Goal: Information Seeking & Learning: Learn about a topic

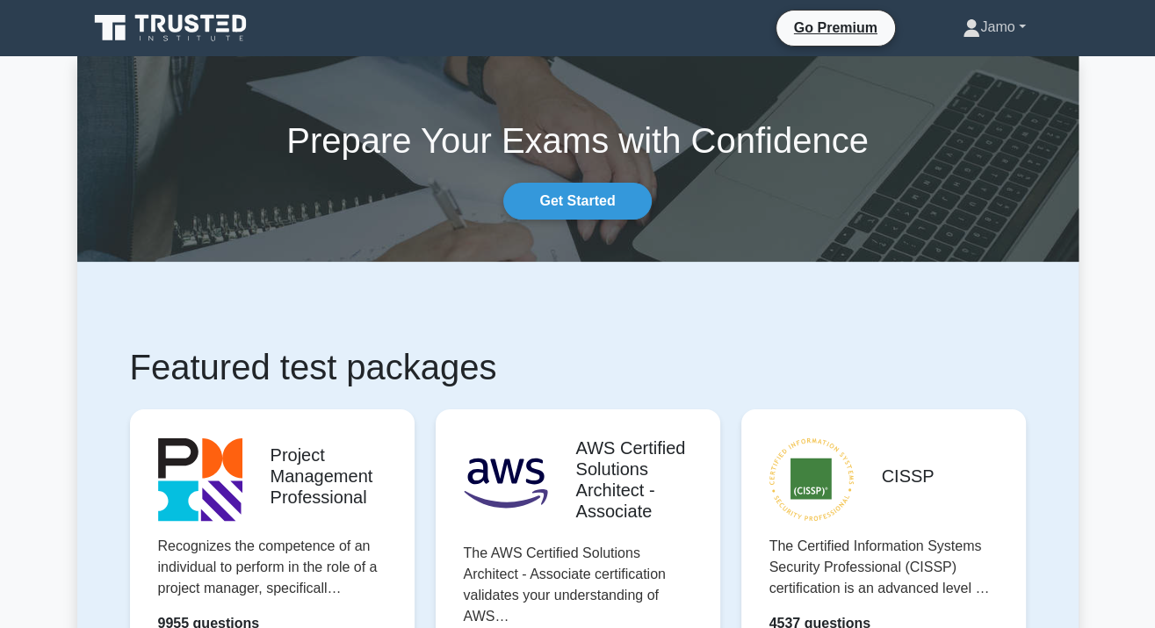
click at [994, 30] on link "Jamo" at bounding box center [994, 27] width 147 height 35
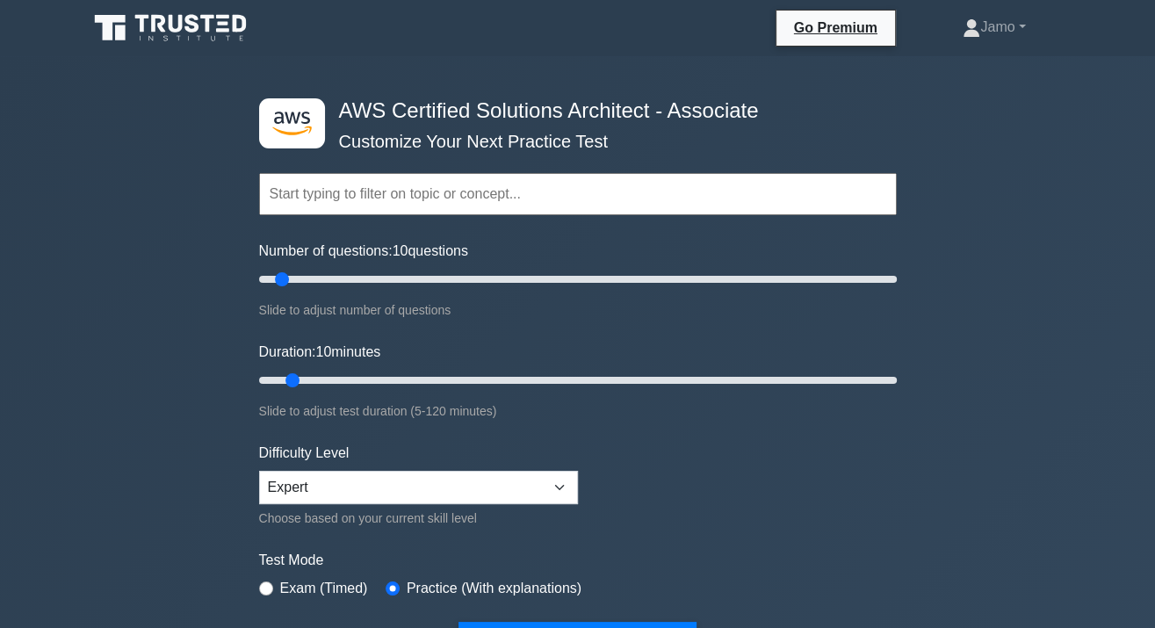
click at [304, 205] on input "text" at bounding box center [578, 194] width 638 height 42
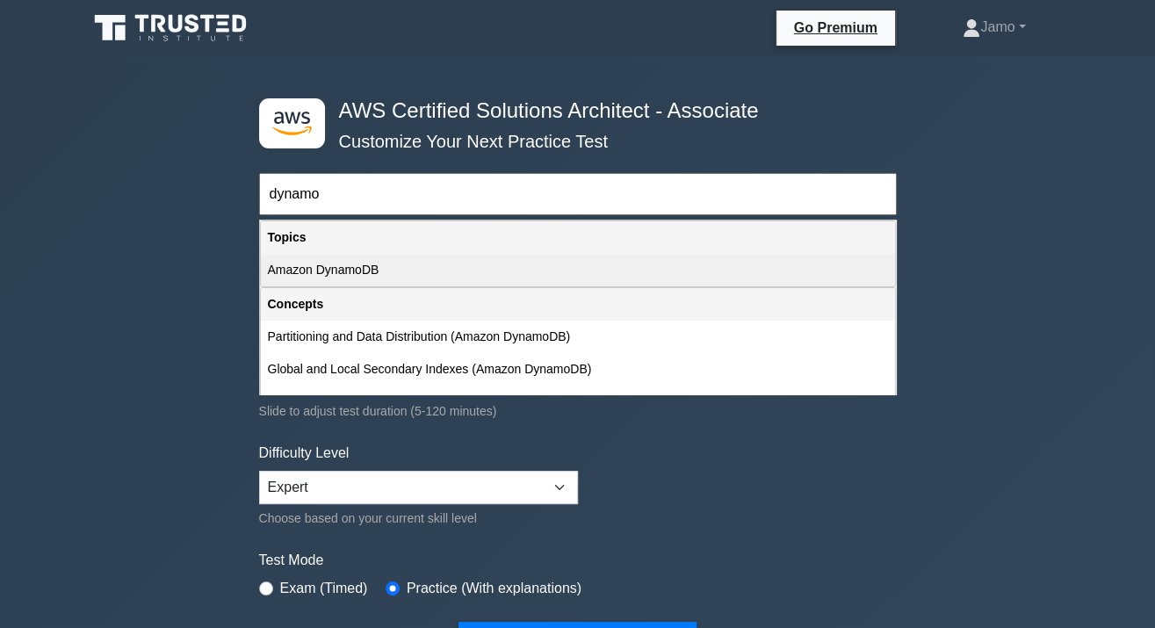
click at [345, 272] on div "Amazon DynamoDB" at bounding box center [578, 270] width 634 height 33
type input "Amazon DynamoDB"
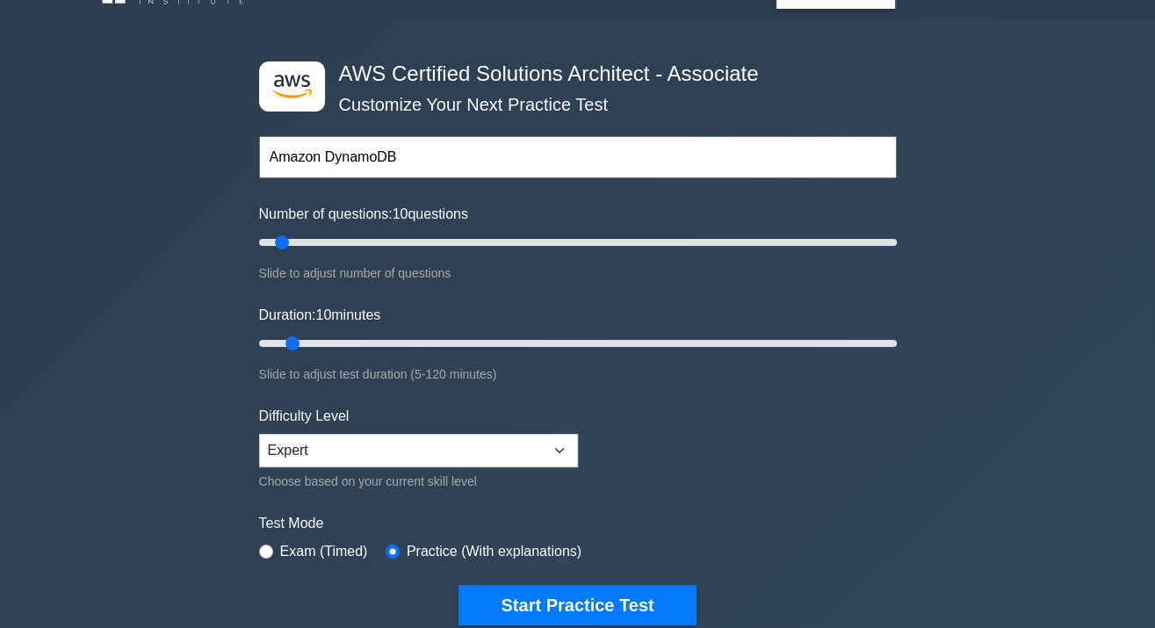
scroll to position [80, 0]
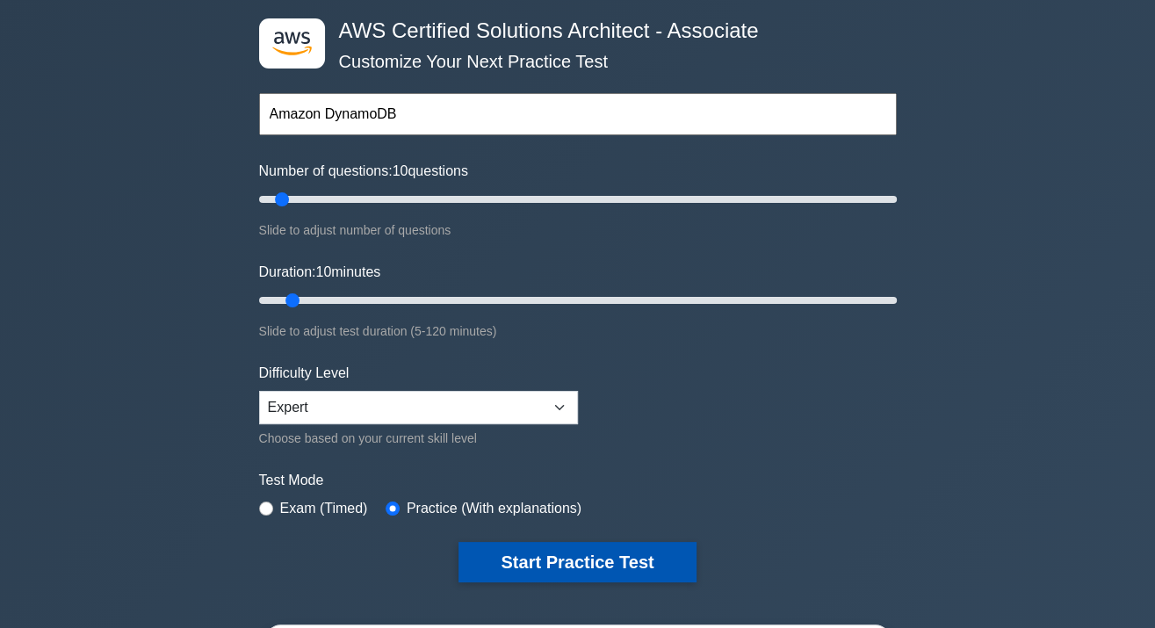
click at [601, 554] on button "Start Practice Test" at bounding box center [577, 562] width 237 height 40
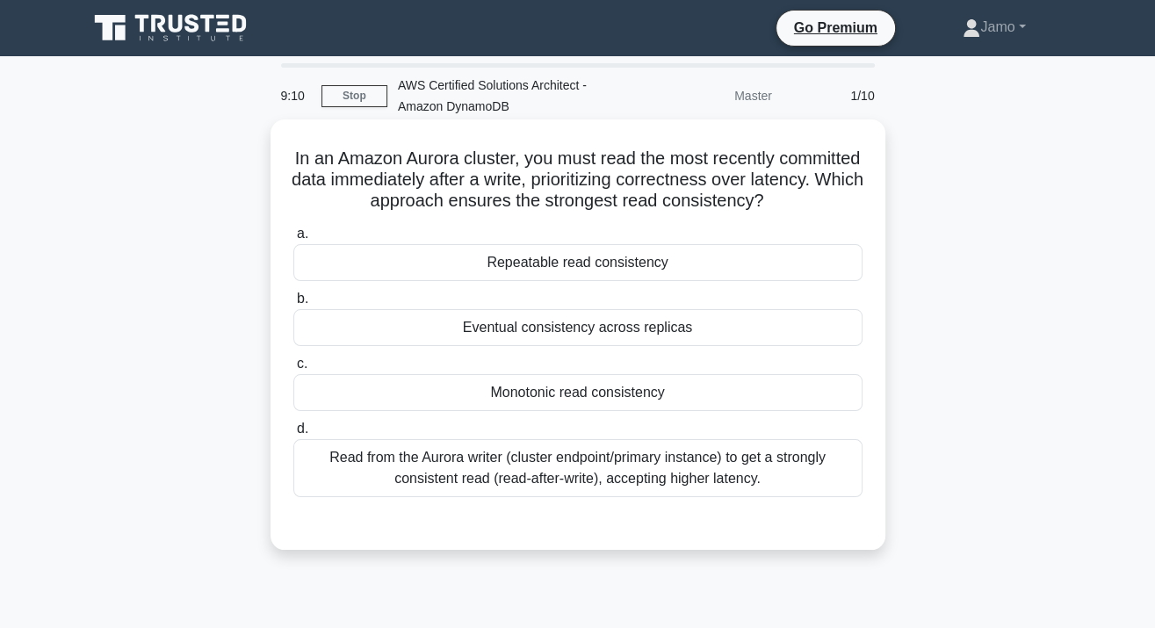
click at [602, 328] on div "Eventual consistency across replicas" at bounding box center [577, 327] width 569 height 37
click at [293, 305] on input "b. Eventual consistency across replicas" at bounding box center [293, 298] width 0 height 11
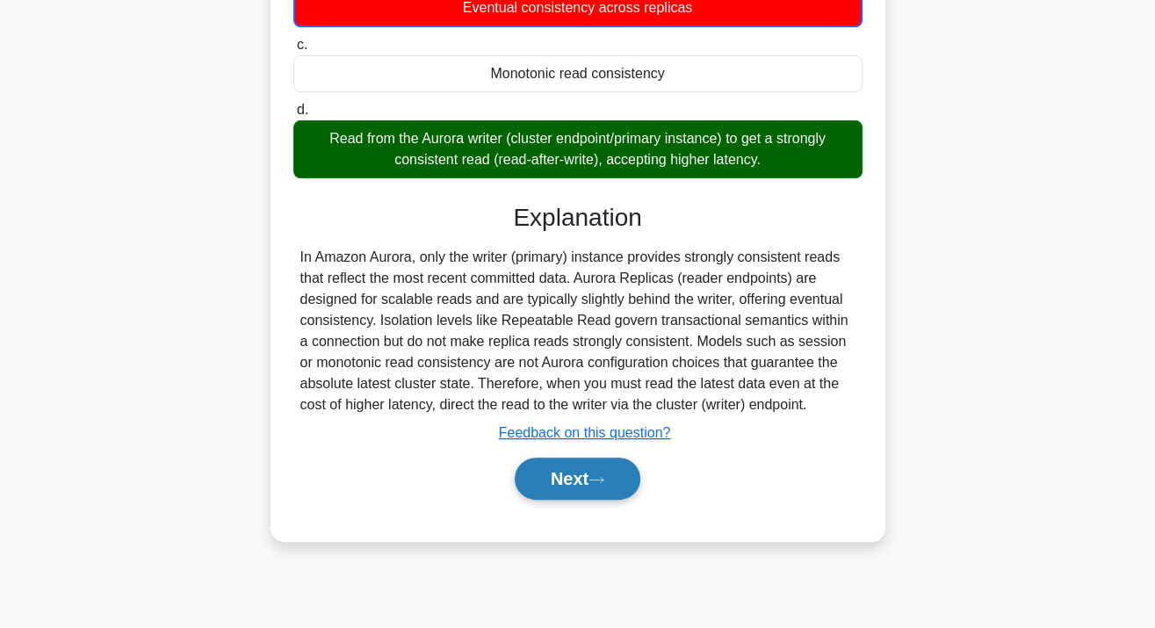
scroll to position [321, 0]
click at [612, 474] on button "Next" at bounding box center [578, 479] width 126 height 42
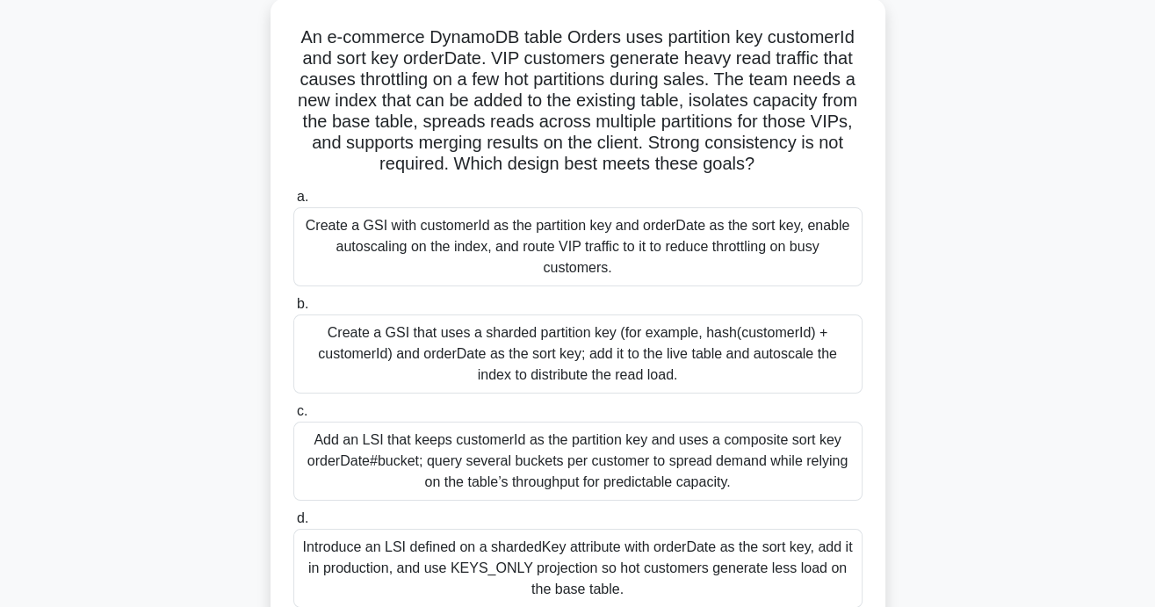
scroll to position [119, 0]
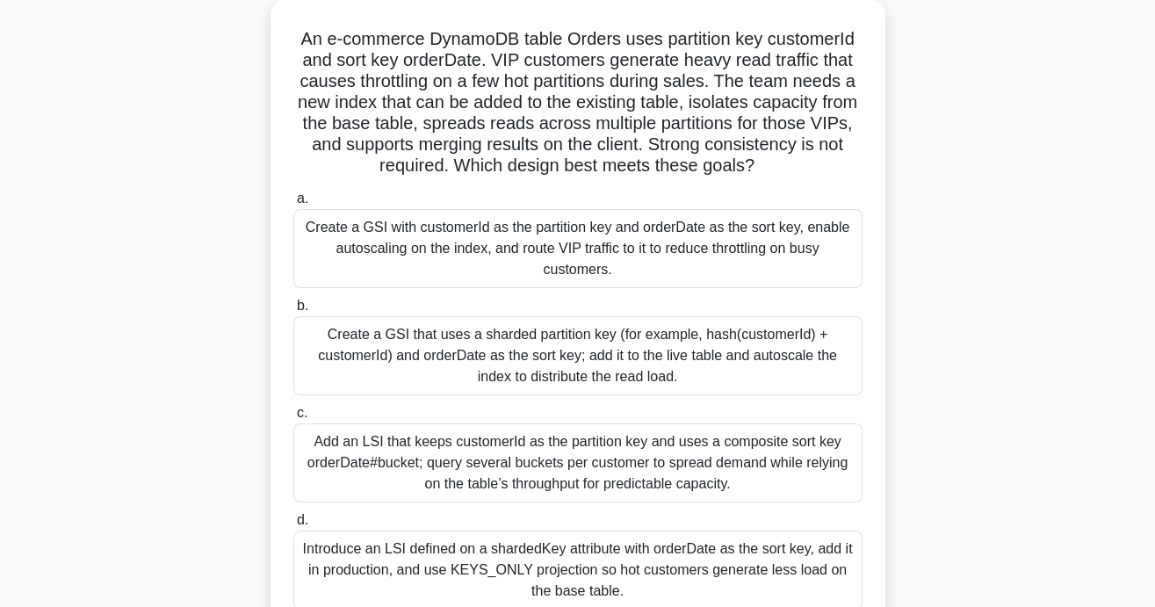
click at [446, 236] on div "Create a GSI with customerId as the partition key and orderDate as the sort key…" at bounding box center [577, 248] width 569 height 79
click at [293, 205] on input "a. Create a GSI with customerId as the partition key and orderDate as the sort …" at bounding box center [293, 198] width 0 height 11
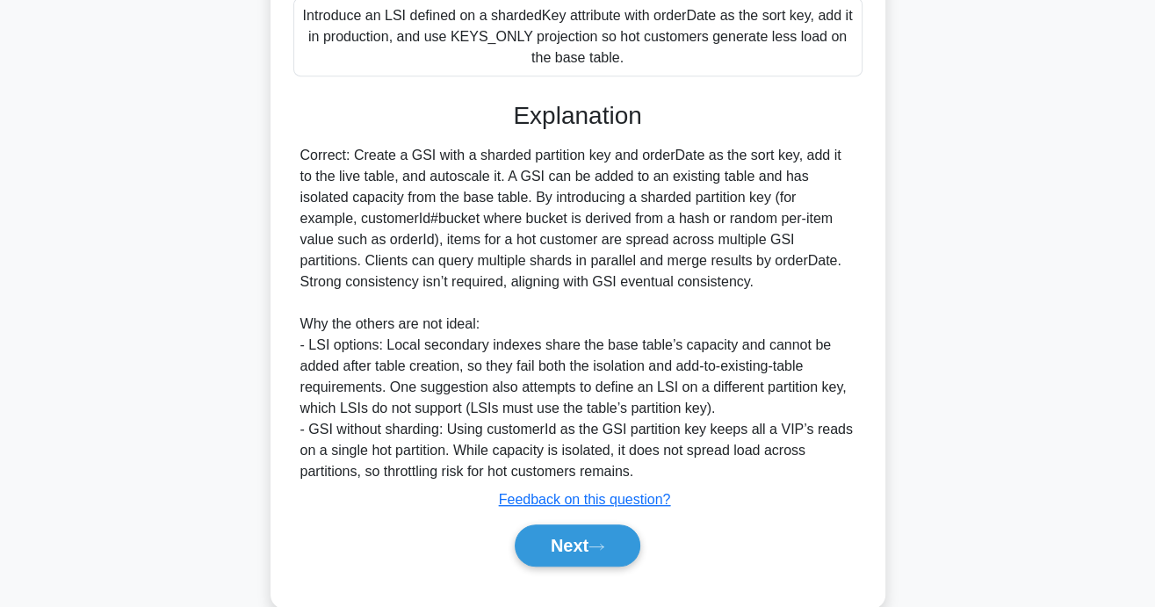
scroll to position [657, 0]
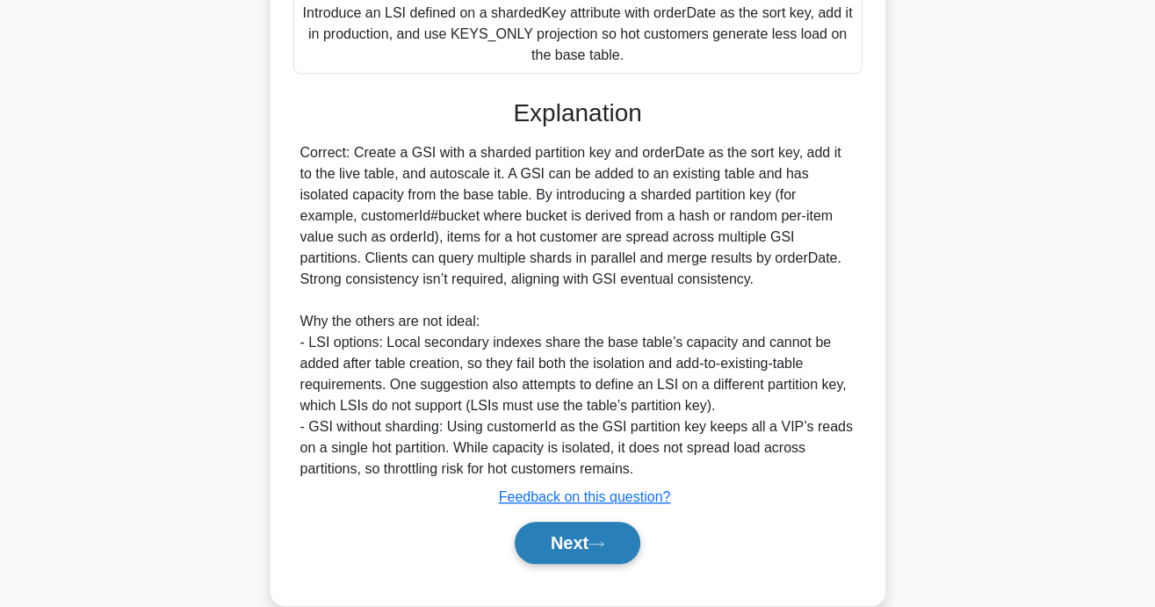
click at [605, 539] on icon at bounding box center [597, 544] width 16 height 10
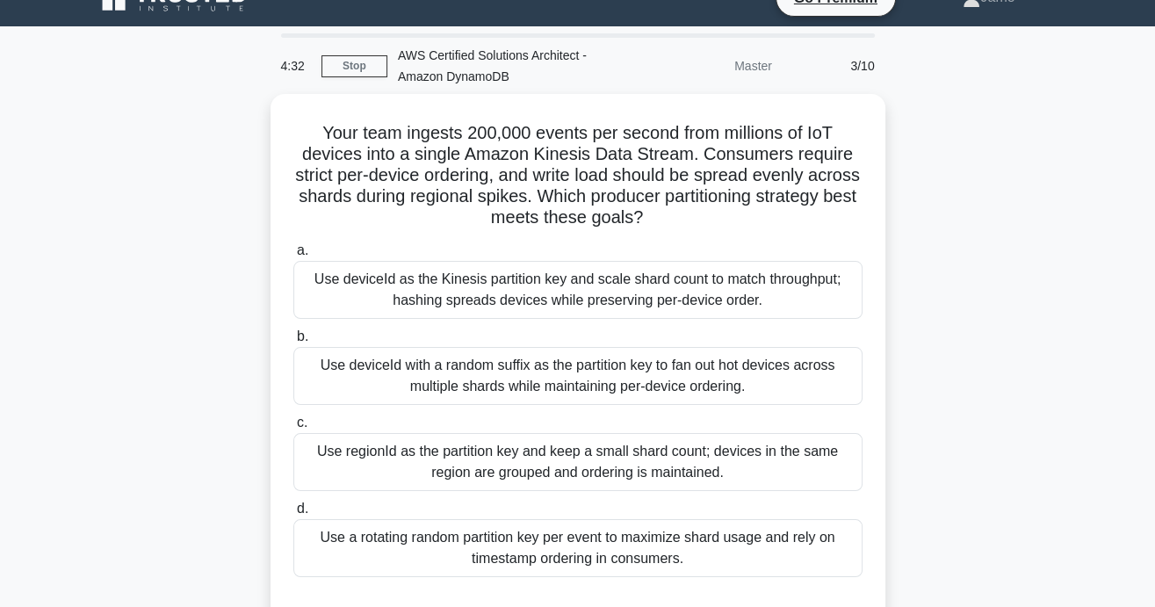
scroll to position [25, 0]
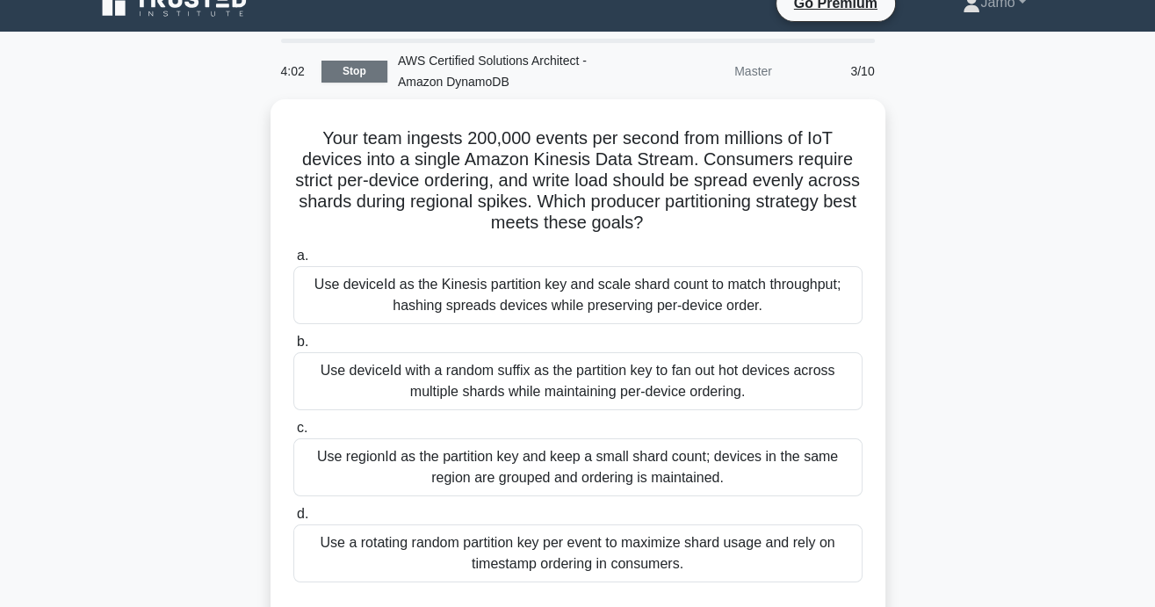
click at [360, 69] on link "Stop" at bounding box center [355, 72] width 66 height 22
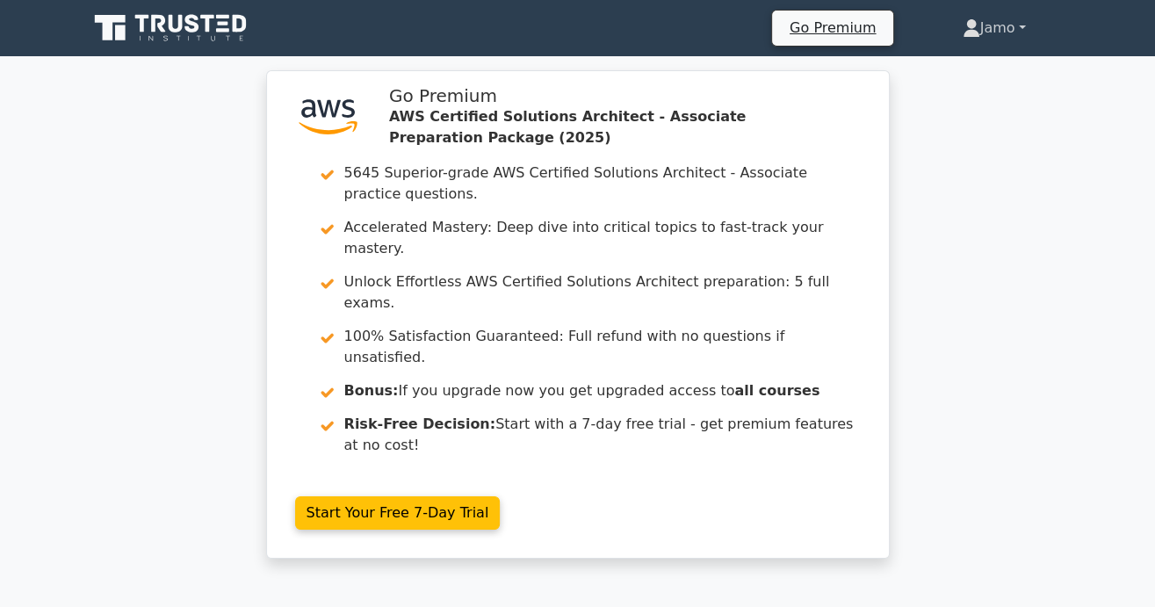
click at [1005, 33] on link "Jamo" at bounding box center [995, 28] width 148 height 35
